Goal: Task Accomplishment & Management: Complete application form

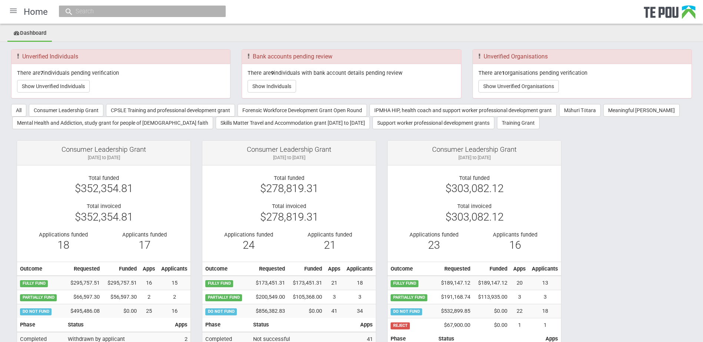
click at [7, 7] on div at bounding box center [13, 11] width 18 height 18
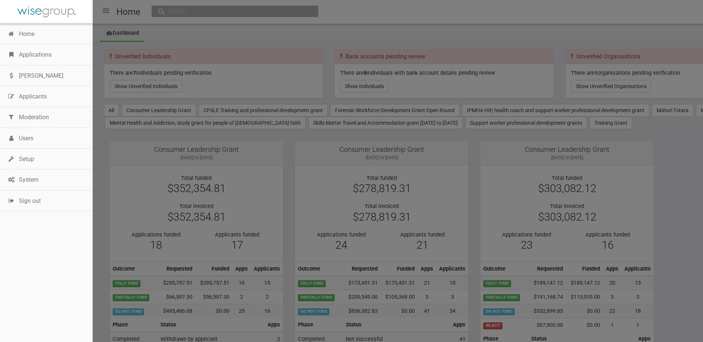
click at [31, 50] on link "Applications" at bounding box center [46, 54] width 93 height 21
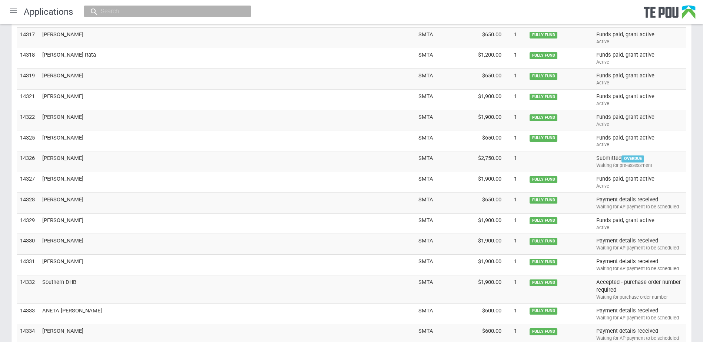
scroll to position [2186, 0]
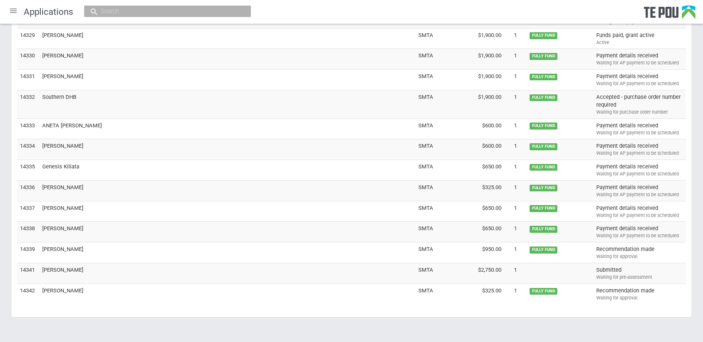
click at [62, 270] on td "[PERSON_NAME]" at bounding box center [227, 273] width 376 height 21
click at [57, 269] on td "Rachel Fahey" at bounding box center [227, 273] width 376 height 21
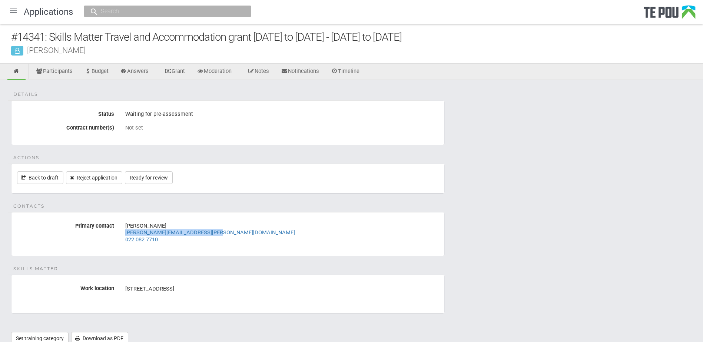
drag, startPoint x: 229, startPoint y: 233, endPoint x: 121, endPoint y: 235, distance: 107.9
click at [121, 235] on div "Rachel Fahey rachel.fahey@southerndhb.govt.nz 022 082 7710" at bounding box center [282, 233] width 325 height 26
copy link "rachel.fahey@southerndhb.govt.nz"
click at [277, 231] on div "Rachel Fahey rachel.fahey@southerndhb.govt.nz 022 082 7710" at bounding box center [282, 233] width 314 height 26
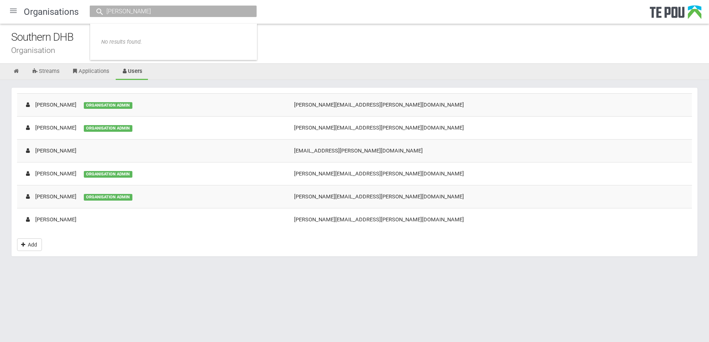
drag, startPoint x: 149, startPoint y: 11, endPoint x: -1, endPoint y: 1, distance: 151.2
click at [0, 1] on html "Home Applications Grant rounds Applicants Organisations Individuals Moderation …" at bounding box center [354, 171] width 709 height 342
type input "rachel.fahey@southerndhb.govt.nz"
click at [182, 34] on span "rachel.fahey@southerndhb.govt.nz" at bounding box center [217, 34] width 150 height 6
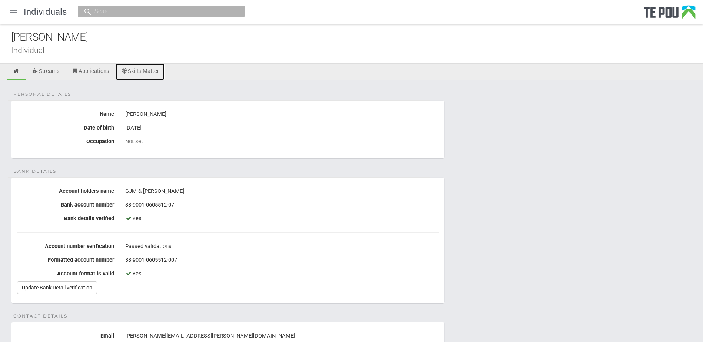
click at [163, 68] on link "Skills Matter" at bounding box center [140, 72] width 49 height 16
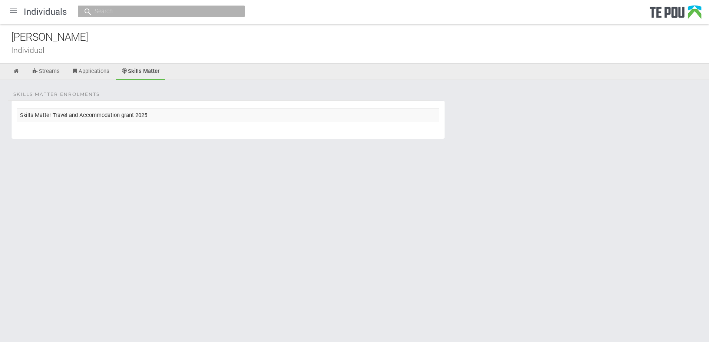
click at [125, 119] on td "Skills Matter Travel and Accommodation grant 2025" at bounding box center [228, 115] width 422 height 14
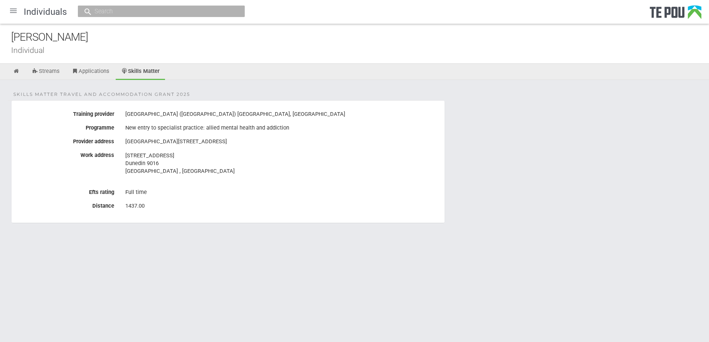
click at [183, 204] on div "1437.00" at bounding box center [282, 206] width 314 height 13
click at [54, 70] on link "Streams" at bounding box center [45, 72] width 39 height 16
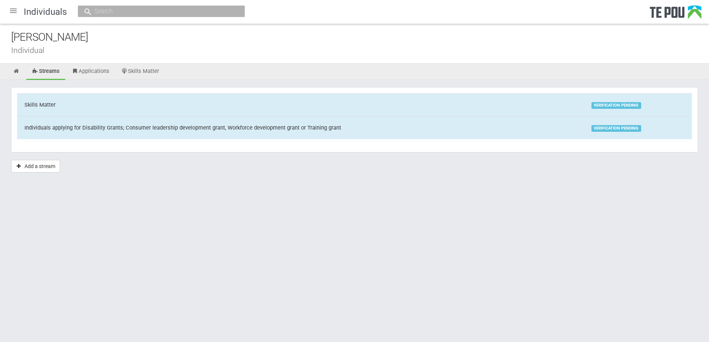
click at [106, 105] on td "Skills Matter" at bounding box center [300, 104] width 567 height 23
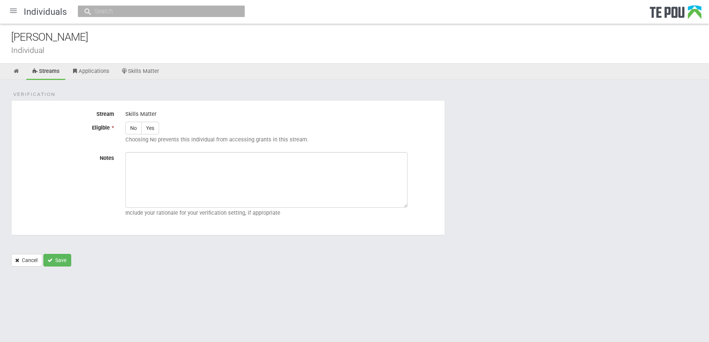
click at [149, 128] on label "Yes" at bounding box center [150, 128] width 18 height 13
radio input "true"
click at [246, 188] on textarea "Notes" at bounding box center [266, 180] width 282 height 56
paste textarea "Verified by Melody @ [DATE]"
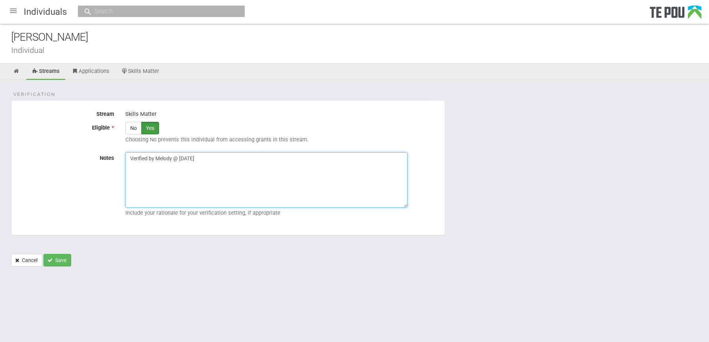
type textarea "Verified by Melody @ [DATE]"
click at [63, 262] on button "Save" at bounding box center [57, 260] width 28 height 13
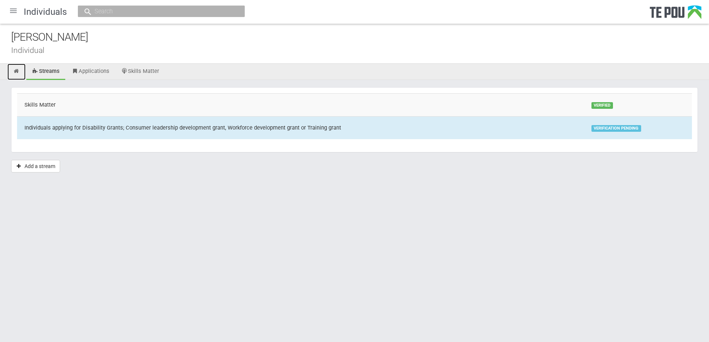
click at [15, 70] on icon at bounding box center [16, 72] width 7 height 6
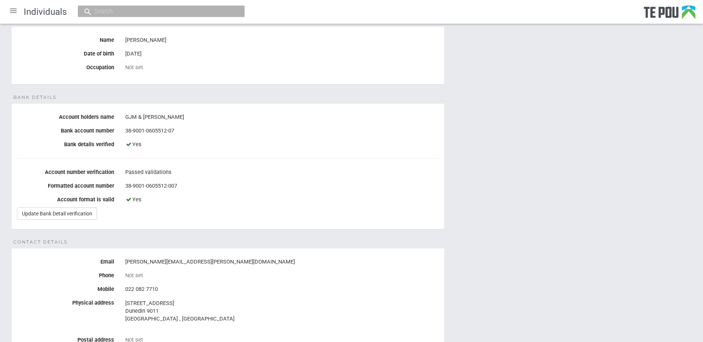
click at [500, 256] on div "Personal details Name [PERSON_NAME] Date of birth [DEMOGRAPHIC_DATA] Occupation…" at bounding box center [351, 321] width 703 height 630
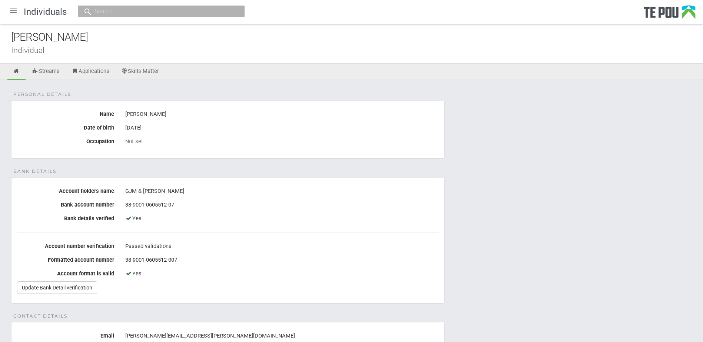
click at [155, 294] on fieldset "Bank details Account holders name GJM & [PERSON_NAME] Bank account number [FINA…" at bounding box center [228, 241] width 434 height 126
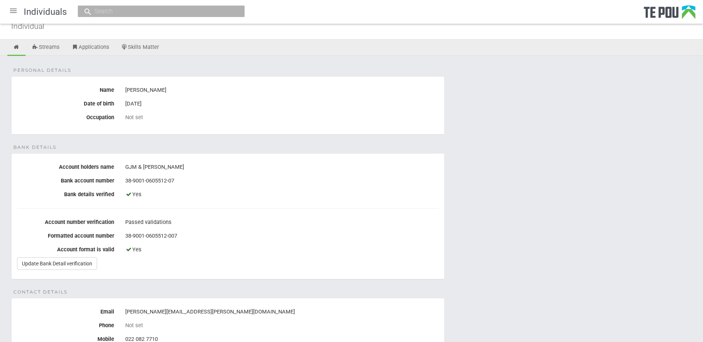
scroll to position [37, 0]
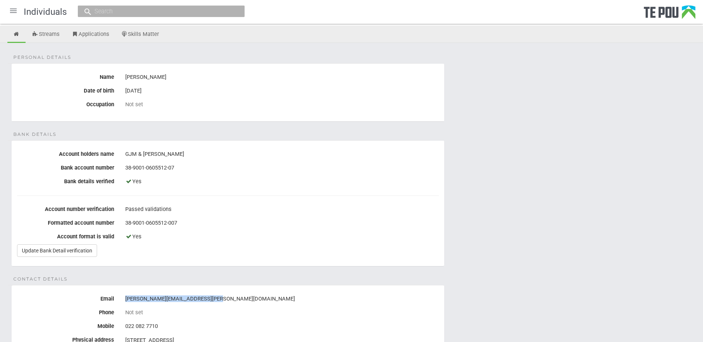
drag, startPoint x: 216, startPoint y: 299, endPoint x: 126, endPoint y: 297, distance: 89.7
click at [126, 297] on div "rachel.fahey@southerndhb.govt.nz" at bounding box center [282, 299] width 314 height 13
copy div "rachel.fahey@southerndhb.govt.nz"
click at [146, 16] on div at bounding box center [161, 11] width 167 height 11
click at [145, 9] on input "text" at bounding box center [157, 11] width 130 height 8
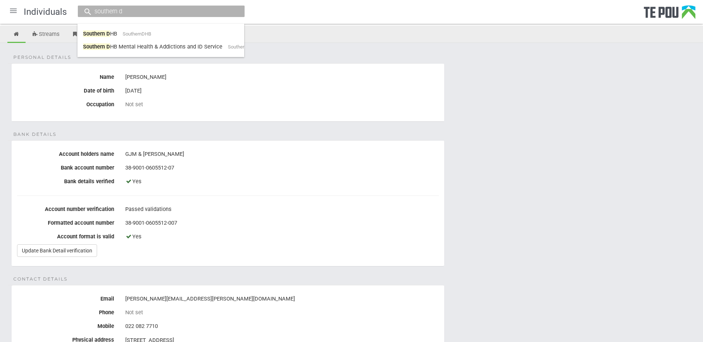
type input "southern d"
click at [171, 32] on link "Southern D HB SouthernDHB" at bounding box center [161, 33] width 156 height 11
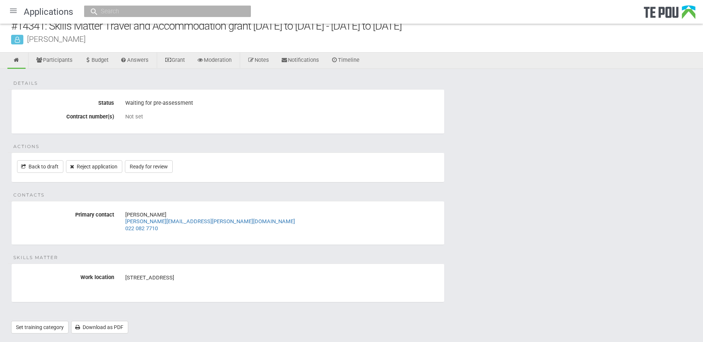
scroll to position [29, 0]
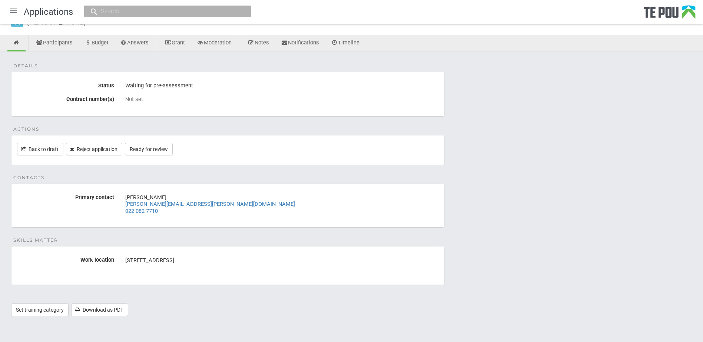
click at [598, 300] on div "Details Status Waiting for pre-assessment Contract number(s) Not set Actions Ba…" at bounding box center [351, 188] width 703 height 272
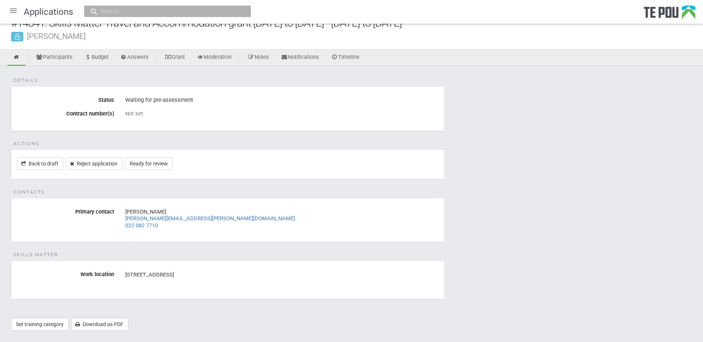
scroll to position [0, 0]
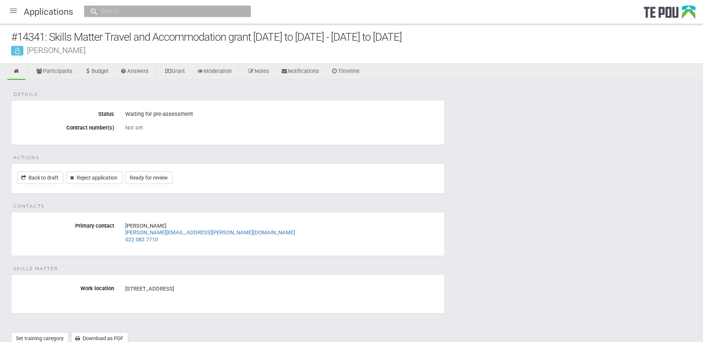
click at [178, 52] on div "Rachel Fahey" at bounding box center [357, 50] width 692 height 8
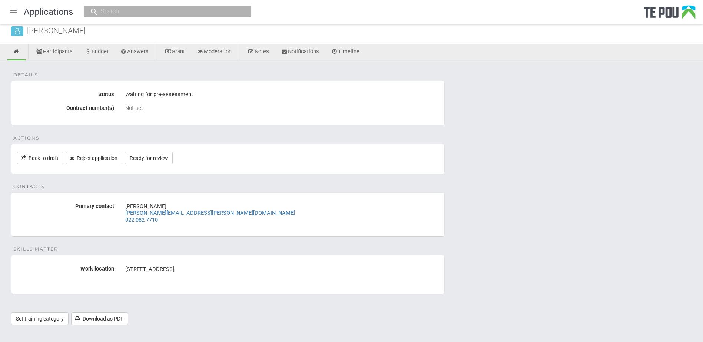
scroll to position [29, 0]
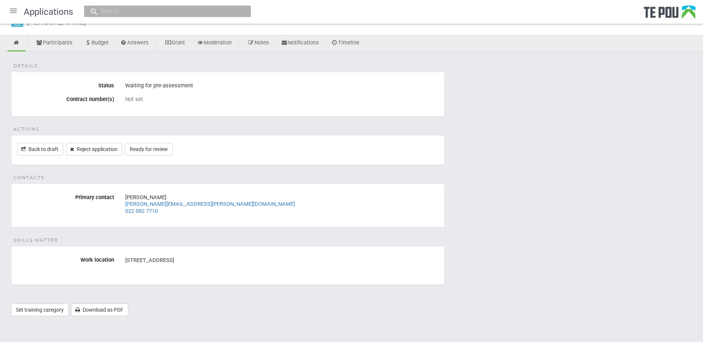
click at [517, 218] on div "Details Status Waiting for pre-assessment Contract number(s) Not set Actions Ba…" at bounding box center [351, 188] width 703 height 272
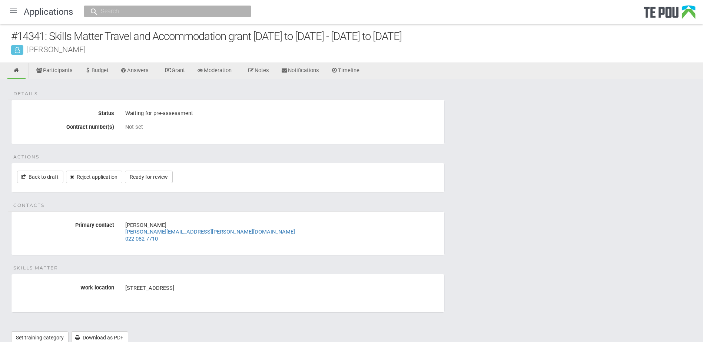
scroll to position [0, 0]
click at [609, 297] on div "Details Status Waiting for pre-assessment Contract number(s) Not set Actions Ba…" at bounding box center [351, 216] width 703 height 272
click at [497, 196] on div "Details Status Waiting for pre-assessment Contract number(s) Not set Actions Ba…" at bounding box center [351, 216] width 703 height 272
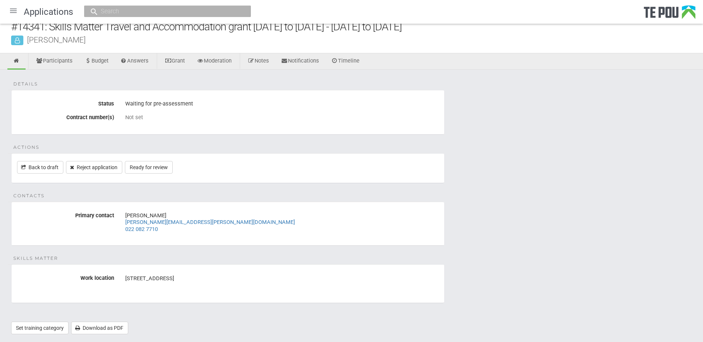
scroll to position [29, 0]
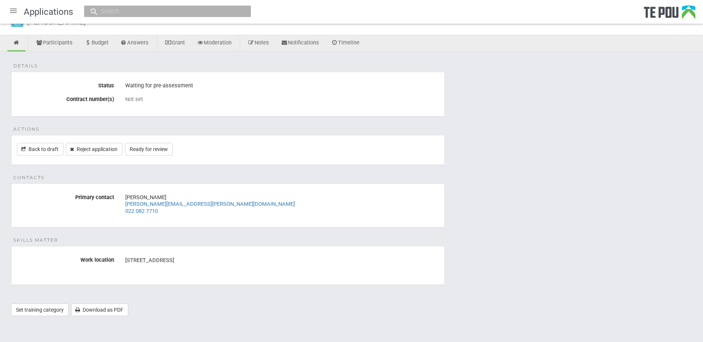
click at [505, 250] on div "Details Status Waiting for pre-assessment Contract number(s) Not set Actions Ba…" at bounding box center [351, 188] width 703 height 272
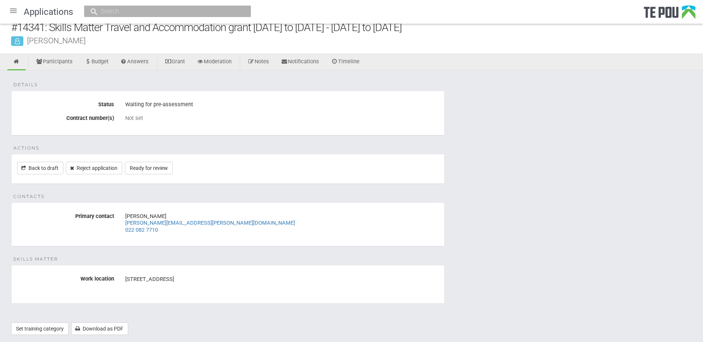
scroll to position [0, 0]
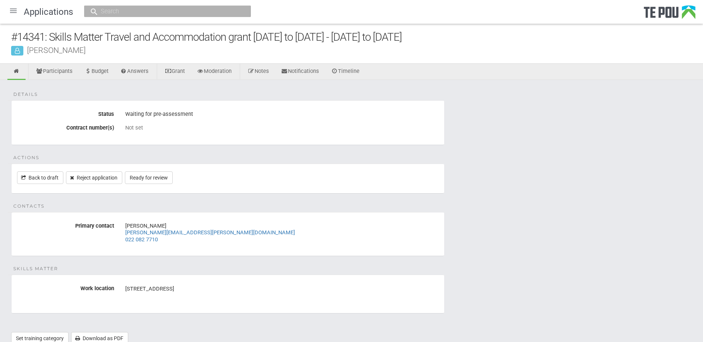
click at [448, 220] on div "Details Status Waiting for pre-assessment Contract number(s) Not set Actions Ba…" at bounding box center [351, 216] width 703 height 272
click at [443, 205] on div "Details Status Waiting for pre-assessment Contract number(s) Not set Actions Ba…" at bounding box center [351, 216] width 703 height 272
click at [560, 221] on div "Details Status Waiting for pre-assessment Contract number(s) Not set Actions Ba…" at bounding box center [351, 216] width 703 height 272
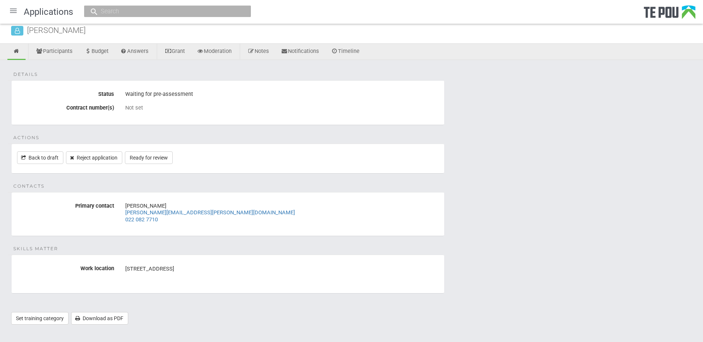
scroll to position [29, 0]
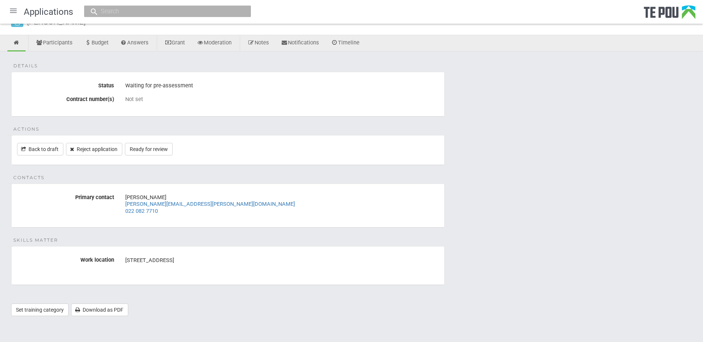
click at [556, 235] on div "Details Status Waiting for pre-assessment Contract number(s) Not set Actions Ba…" at bounding box center [351, 188] width 703 height 272
click at [560, 213] on div "Details Status Waiting for pre-assessment Contract number(s) Not set Actions Ba…" at bounding box center [351, 188] width 703 height 272
click at [500, 175] on div "Details Status Waiting for pre-assessment Contract number(s) Not set Actions Ba…" at bounding box center [351, 188] width 703 height 272
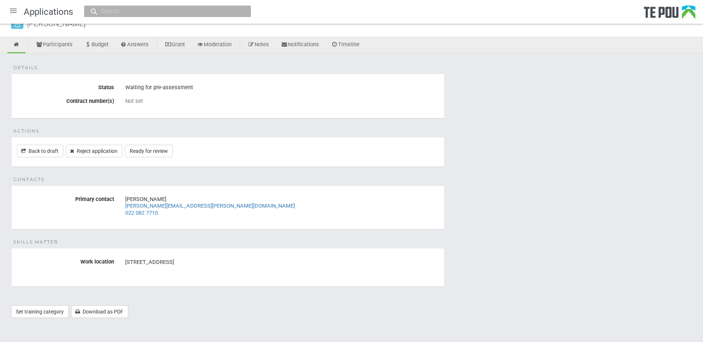
scroll to position [0, 0]
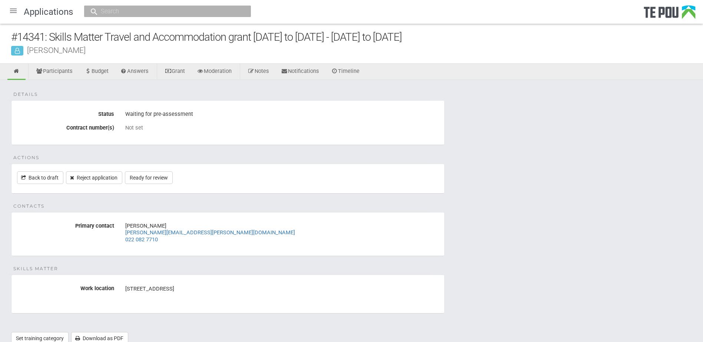
click at [185, 200] on div "Details Status Waiting for pre-assessment Contract number(s) Not set Actions Ba…" at bounding box center [351, 216] width 703 height 272
click at [157, 180] on link "Ready for review" at bounding box center [149, 178] width 48 height 13
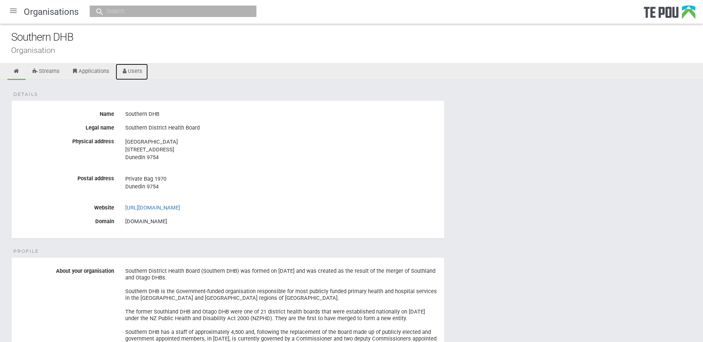
click at [140, 72] on link "Users" at bounding box center [132, 72] width 33 height 16
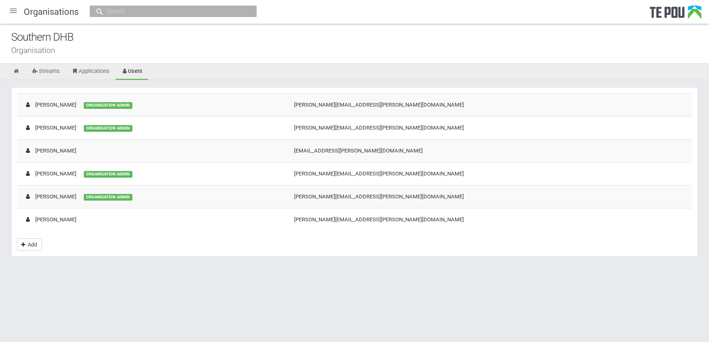
click at [226, 304] on html "Home Applications [PERSON_NAME] Applicants Organisations Individuals Moderation…" at bounding box center [354, 171] width 709 height 342
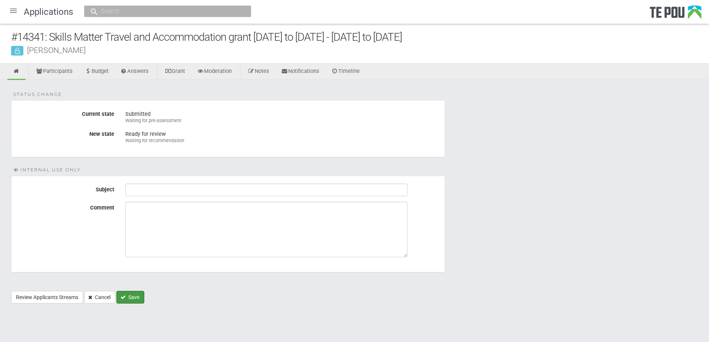
click at [130, 295] on button "Save" at bounding box center [130, 297] width 28 height 13
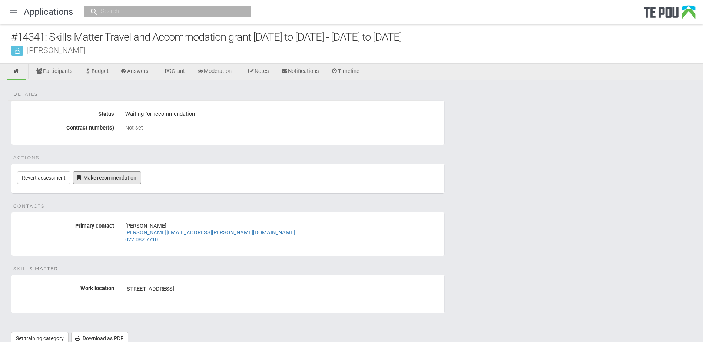
click at [137, 180] on link "Make recommendation" at bounding box center [107, 178] width 68 height 13
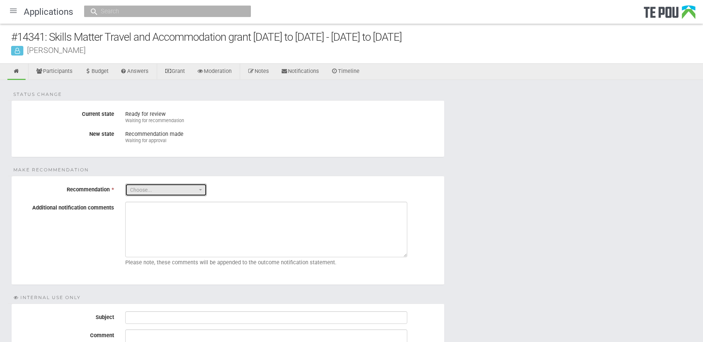
click at [171, 189] on span "Choose..." at bounding box center [163, 189] width 67 height 7
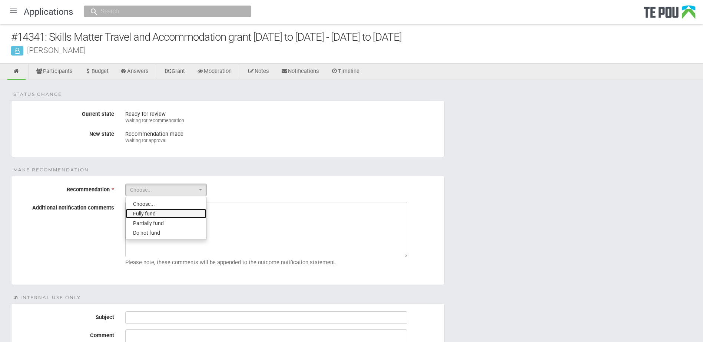
click at [178, 215] on link "Fully fund" at bounding box center [166, 214] width 81 height 10
select select "0"
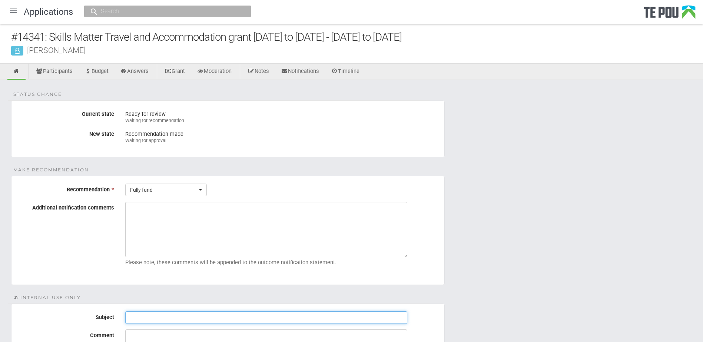
click at [216, 321] on input "Subject" at bounding box center [266, 318] width 282 height 13
paste input "Pre-Assessment Notes"
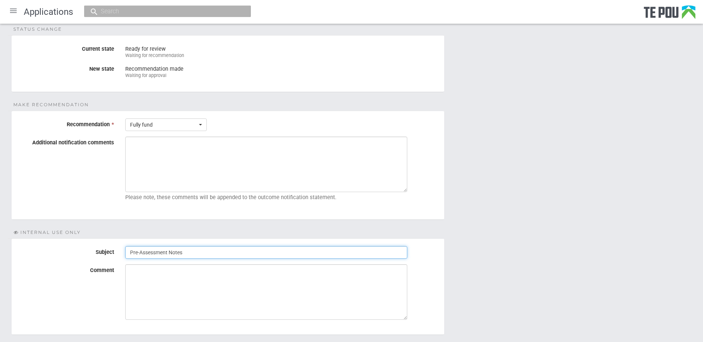
scroll to position [111, 0]
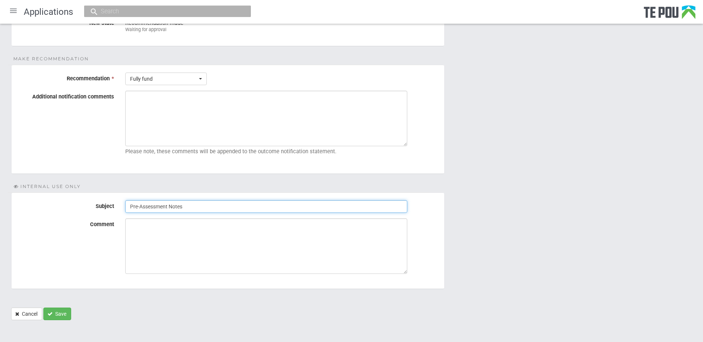
type input "Pre-Assessment Notes"
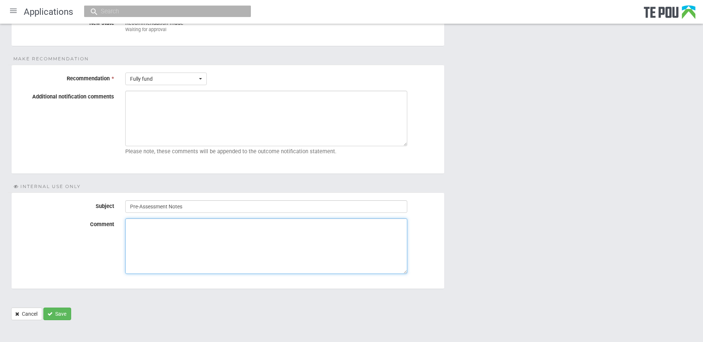
click at [179, 249] on textarea "Comment" at bounding box center [266, 247] width 282 height 56
paste textarea "Applicant is included on the enrolment list, full time"
type textarea "Applicant is included on the enrolment list, full time"
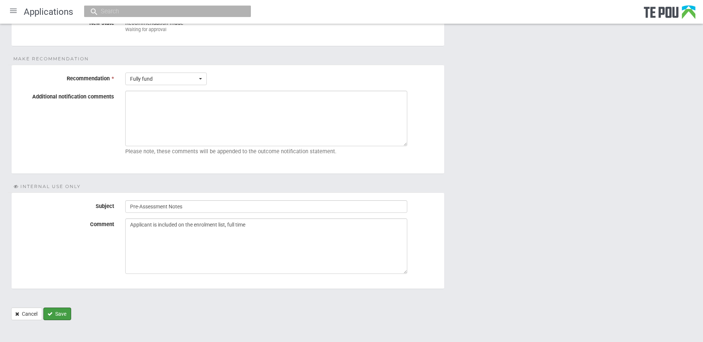
click at [57, 318] on button "Save" at bounding box center [57, 314] width 28 height 13
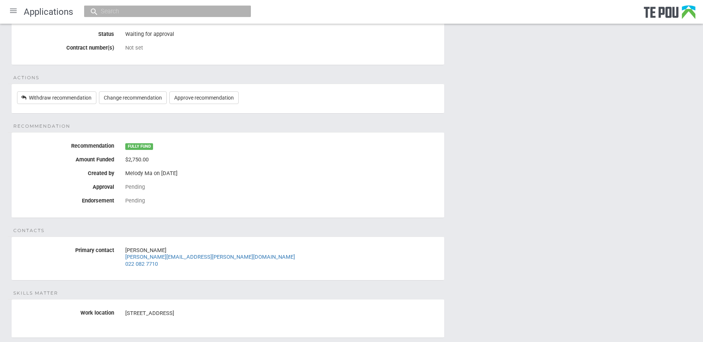
scroll to position [133, 0]
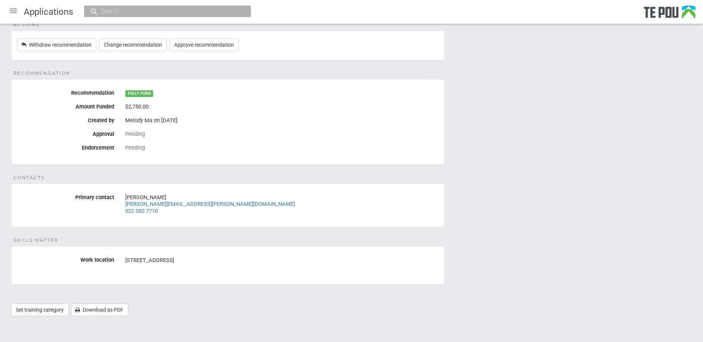
click at [482, 237] on div "Details Status Waiting for approval Contract number(s) Not set Actions Withdraw…" at bounding box center [351, 135] width 703 height 377
click at [14, 11] on div at bounding box center [13, 11] width 18 height 18
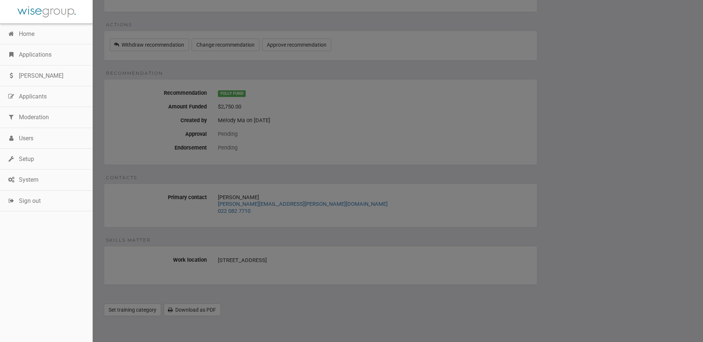
click at [27, 56] on link "Applications" at bounding box center [46, 54] width 93 height 21
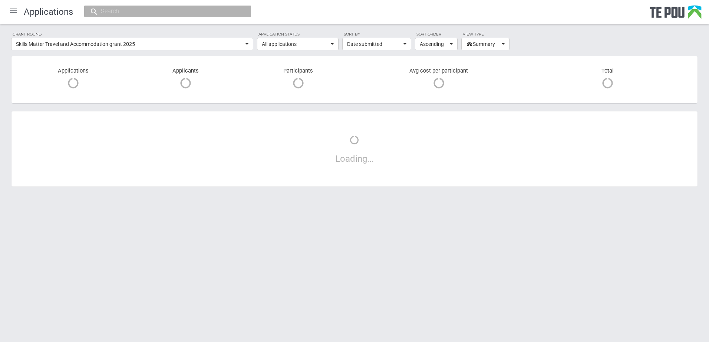
click at [581, 45] on div "Grant round Skills Matter Travel and Accommodation grant 2025 All All grant rou…" at bounding box center [354, 113] width 709 height 178
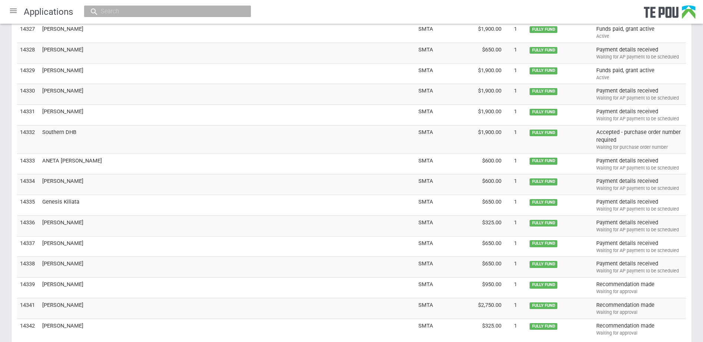
scroll to position [2195, 0]
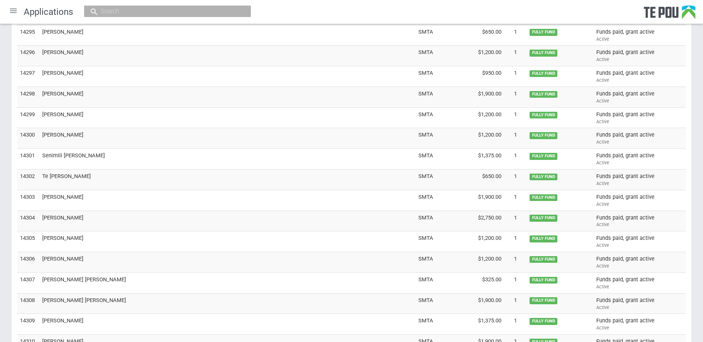
scroll to position [1565, 0]
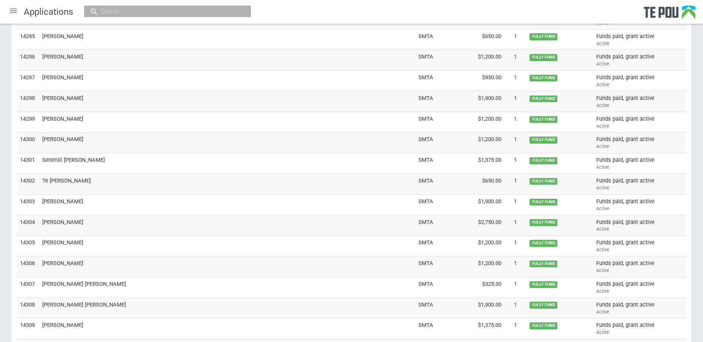
click at [130, 16] on div at bounding box center [167, 11] width 167 height 11
click at [132, 9] on input "text" at bounding box center [164, 11] width 130 height 8
type input "colette"
click at [178, 34] on span "colette .ryan@southerndhb.govt.nz" at bounding box center [252, 34] width 149 height 6
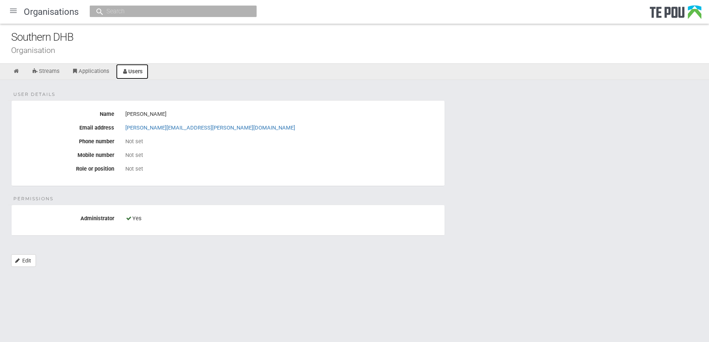
click at [127, 73] on icon at bounding box center [125, 72] width 7 height 6
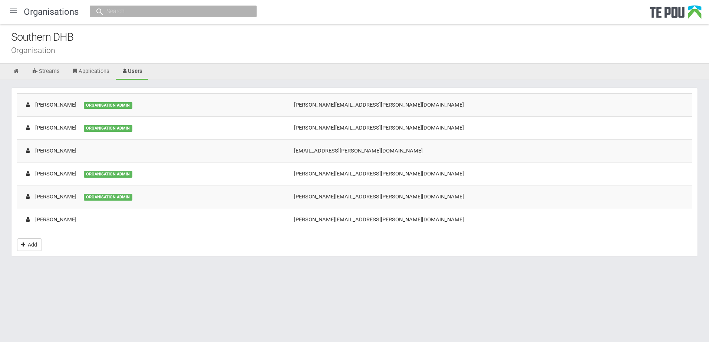
click at [44, 104] on div "Colette Ryan" at bounding box center [50, 105] width 52 height 8
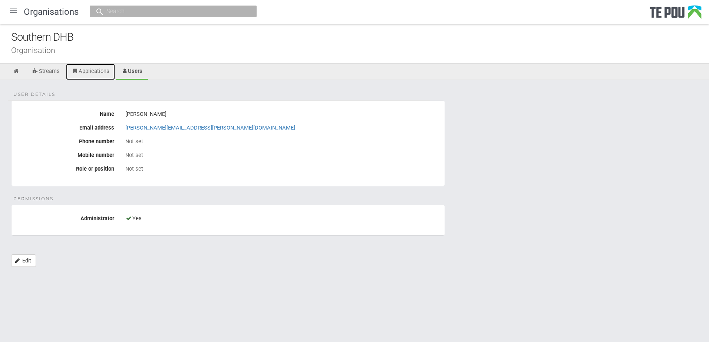
click at [90, 70] on link "Applications" at bounding box center [90, 72] width 49 height 16
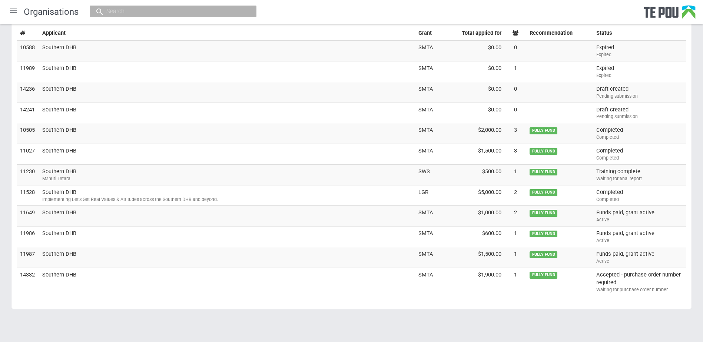
scroll to position [143, 0]
click at [648, 322] on div "Grant round All [PERSON_NAME] All All [PERSON_NAME] Let’s get real grants Let’s…" at bounding box center [351, 130] width 703 height 387
click at [623, 283] on td "Accepted - purchase order number required Waiting for purchase order number" at bounding box center [639, 282] width 93 height 28
click at [60, 277] on td "Southern DHB" at bounding box center [227, 282] width 376 height 28
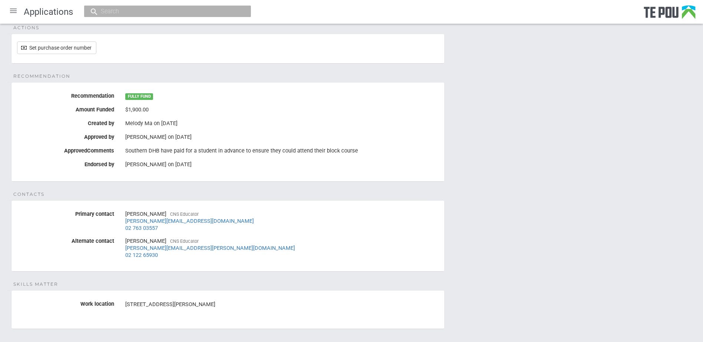
scroll to position [148, 0]
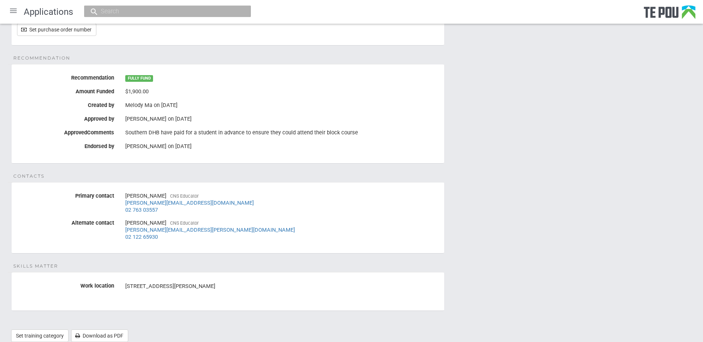
click at [519, 156] on div "Details Status Waiting for purchase order number Contract number(s) Not set Act…" at bounding box center [351, 141] width 703 height 418
drag, startPoint x: 363, startPoint y: 131, endPoint x: 124, endPoint y: 135, distance: 239.4
click at [124, 135] on div "Southern DHB have paid for a student in advance to ensure they could attend the…" at bounding box center [282, 133] width 325 height 13
click at [439, 224] on div "[PERSON_NAME] CNS Educator [PERSON_NAME][EMAIL_ADDRESS][PERSON_NAME][DOMAIN_NAM…" at bounding box center [282, 230] width 325 height 26
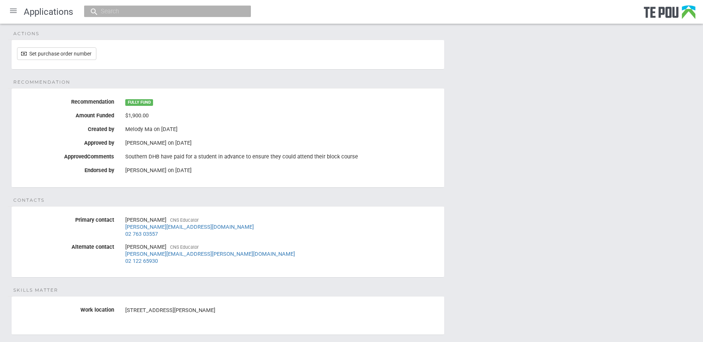
scroll to position [111, 0]
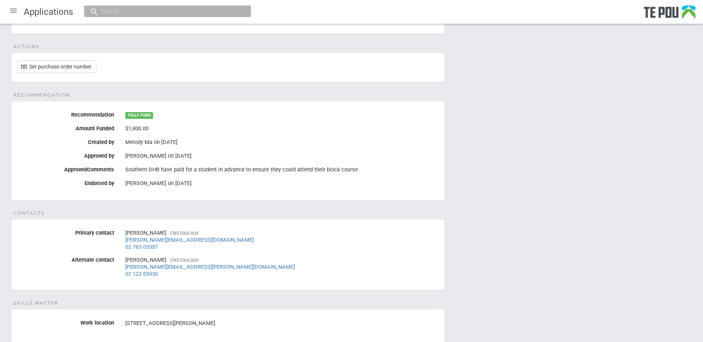
click at [439, 224] on fieldset "Contacts Primary contact [PERSON_NAME] CNS Educator [PERSON_NAME][EMAIL_ADDRESS…" at bounding box center [228, 255] width 434 height 72
click at [433, 217] on div "Details Status Waiting for purchase order number Contract number(s) Not set Act…" at bounding box center [351, 178] width 703 height 418
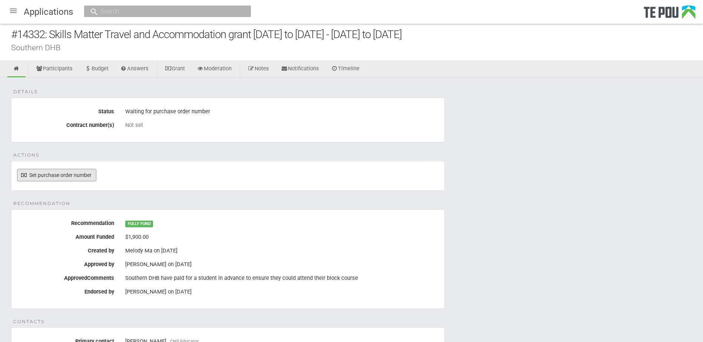
scroll to position [0, 0]
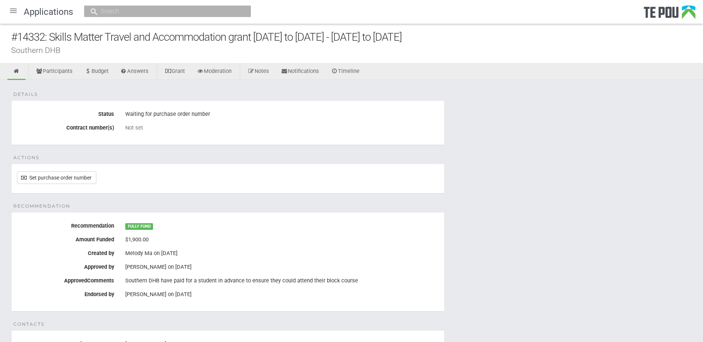
click at [508, 281] on div "Details Status Waiting for purchase order number Contract number(s) Not set Act…" at bounding box center [351, 289] width 703 height 418
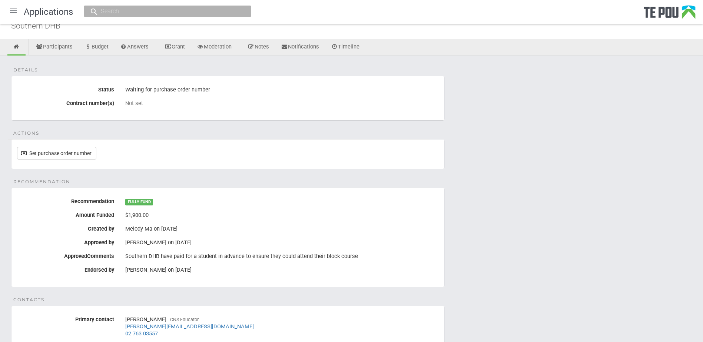
scroll to position [37, 0]
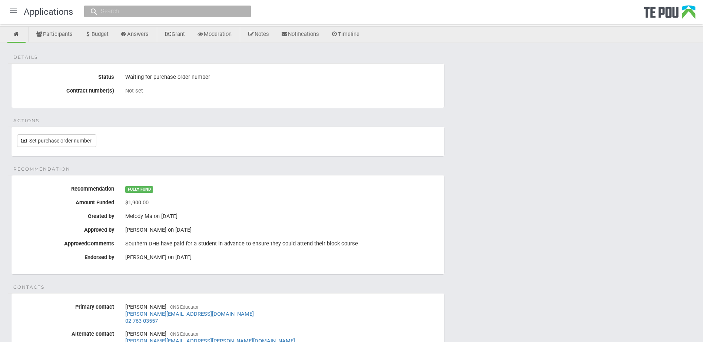
click at [508, 282] on div "Details Status Waiting for purchase order number Contract number(s) Not set Act…" at bounding box center [351, 252] width 703 height 418
click at [534, 284] on div "Details Status Waiting for purchase order number Contract number(s) Not set Act…" at bounding box center [351, 252] width 703 height 418
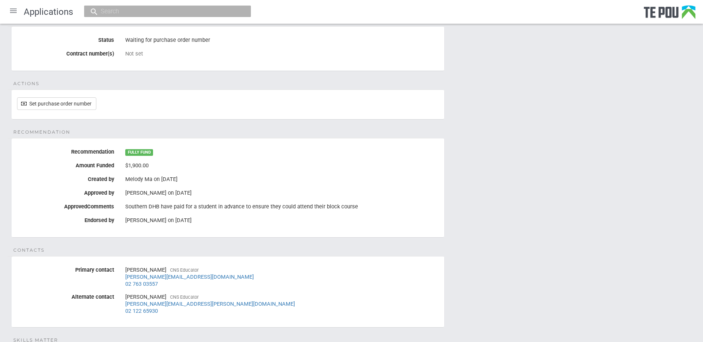
click at [534, 281] on div "Details Status Waiting for purchase order number Contract number(s) Not set Act…" at bounding box center [351, 215] width 703 height 418
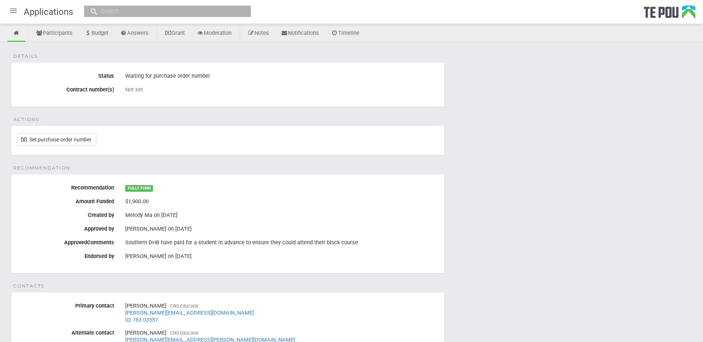
scroll to position [37, 0]
drag, startPoint x: 403, startPoint y: 229, endPoint x: 382, endPoint y: 260, distance: 37.6
click at [403, 229] on div "[PERSON_NAME] on [DATE]" at bounding box center [282, 230] width 314 height 7
click at [379, 263] on div "[PERSON_NAME] on [DATE]" at bounding box center [282, 258] width 314 height 13
click at [478, 317] on div "Details Status Waiting for purchase order number Contract number(s) Not set Act…" at bounding box center [351, 252] width 703 height 418
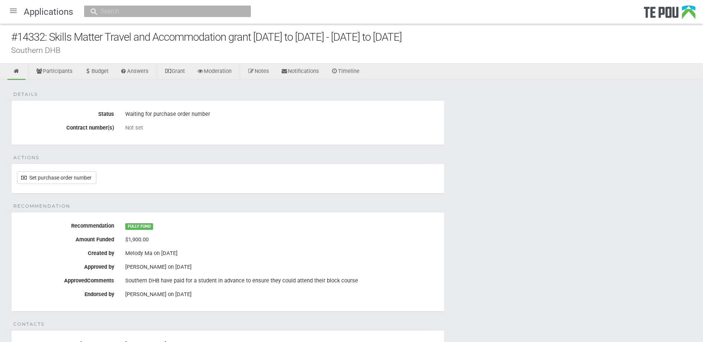
click at [485, 237] on div "Details Status Waiting for purchase order number Contract number(s) Not set Act…" at bounding box center [351, 289] width 703 height 418
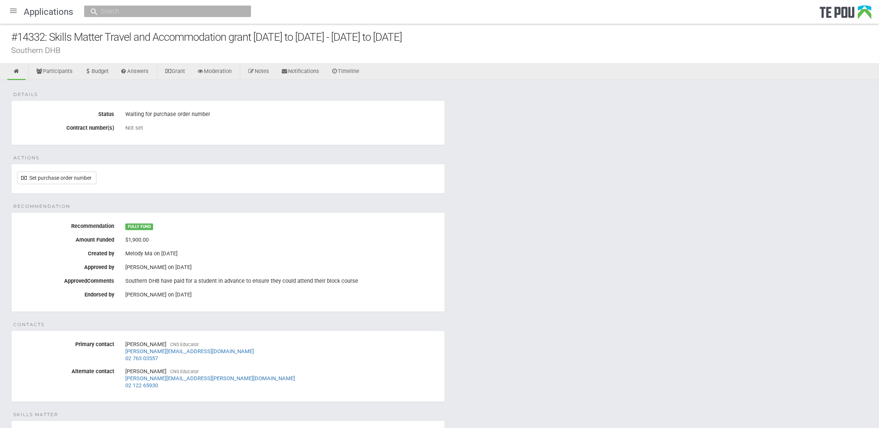
click at [584, 183] on div "Details Status Waiting for purchase order number Contract number(s) Not set Act…" at bounding box center [439, 289] width 879 height 418
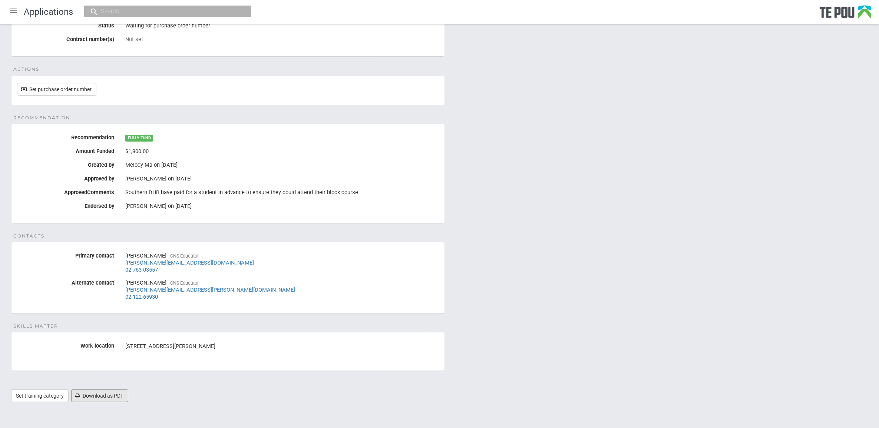
click at [115, 342] on link "Download as PDF" at bounding box center [99, 395] width 57 height 13
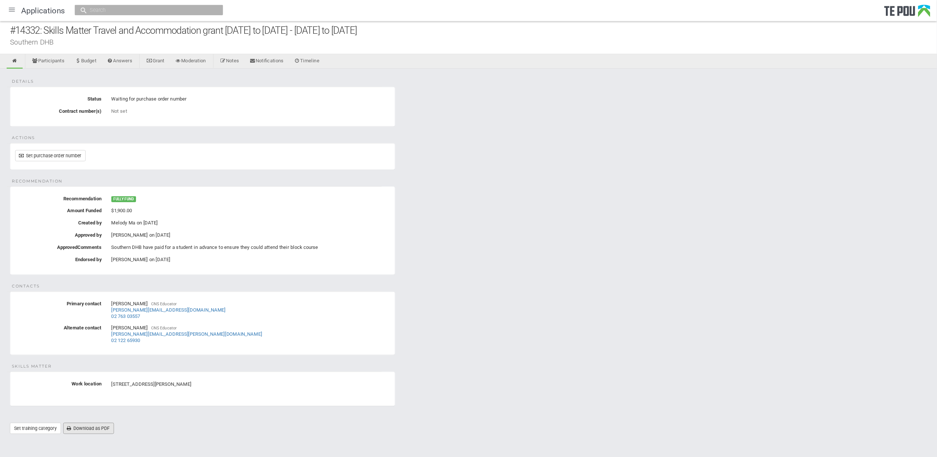
scroll to position [5, 0]
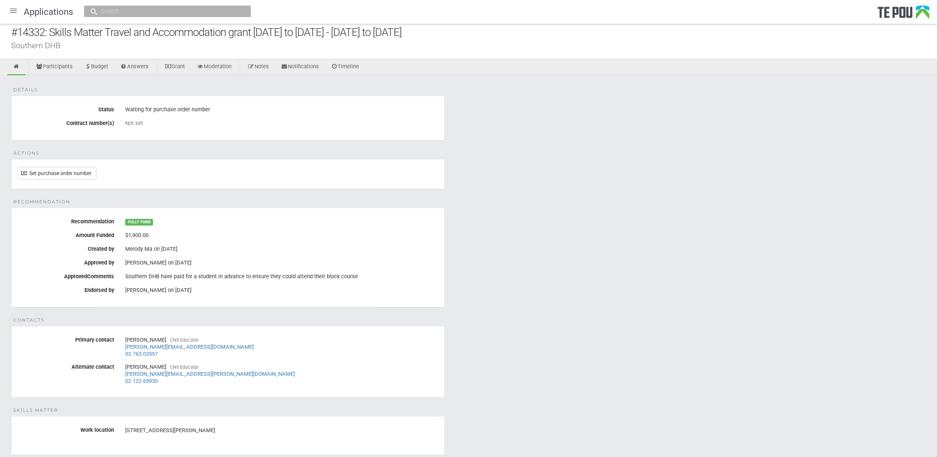
click at [691, 273] on div "Details Status Waiting for purchase order number Contract number(s) Not set Act…" at bounding box center [468, 284] width 937 height 418
click at [669, 312] on div "Details Status Waiting for purchase order number Contract number(s) Not set Act…" at bounding box center [468, 284] width 937 height 418
